Goal: Information Seeking & Learning: Learn about a topic

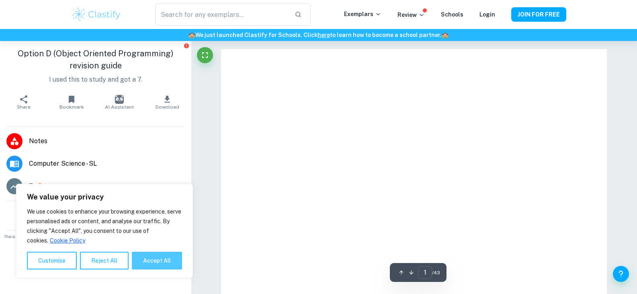
click at [162, 262] on button "Accept All" at bounding box center [157, 261] width 50 height 18
checkbox input "true"
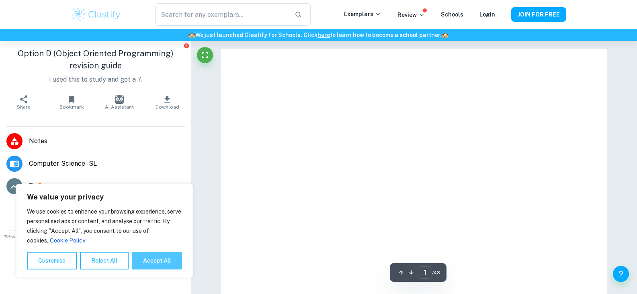
checkbox input "true"
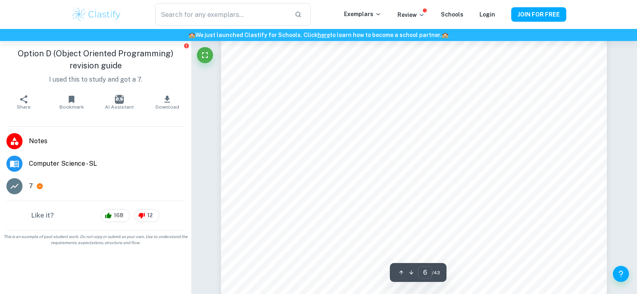
scroll to position [3135, 0]
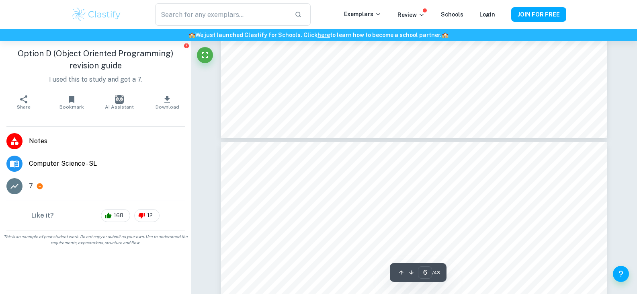
type input "7"
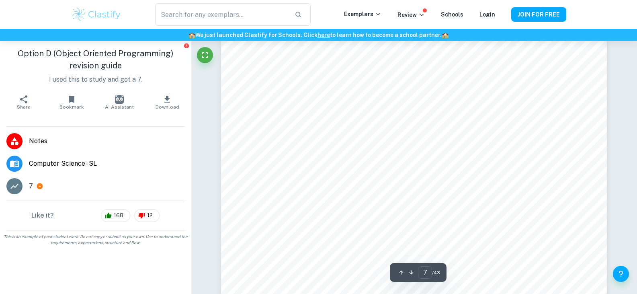
scroll to position [3456, 0]
